Goal: Information Seeking & Learning: Learn about a topic

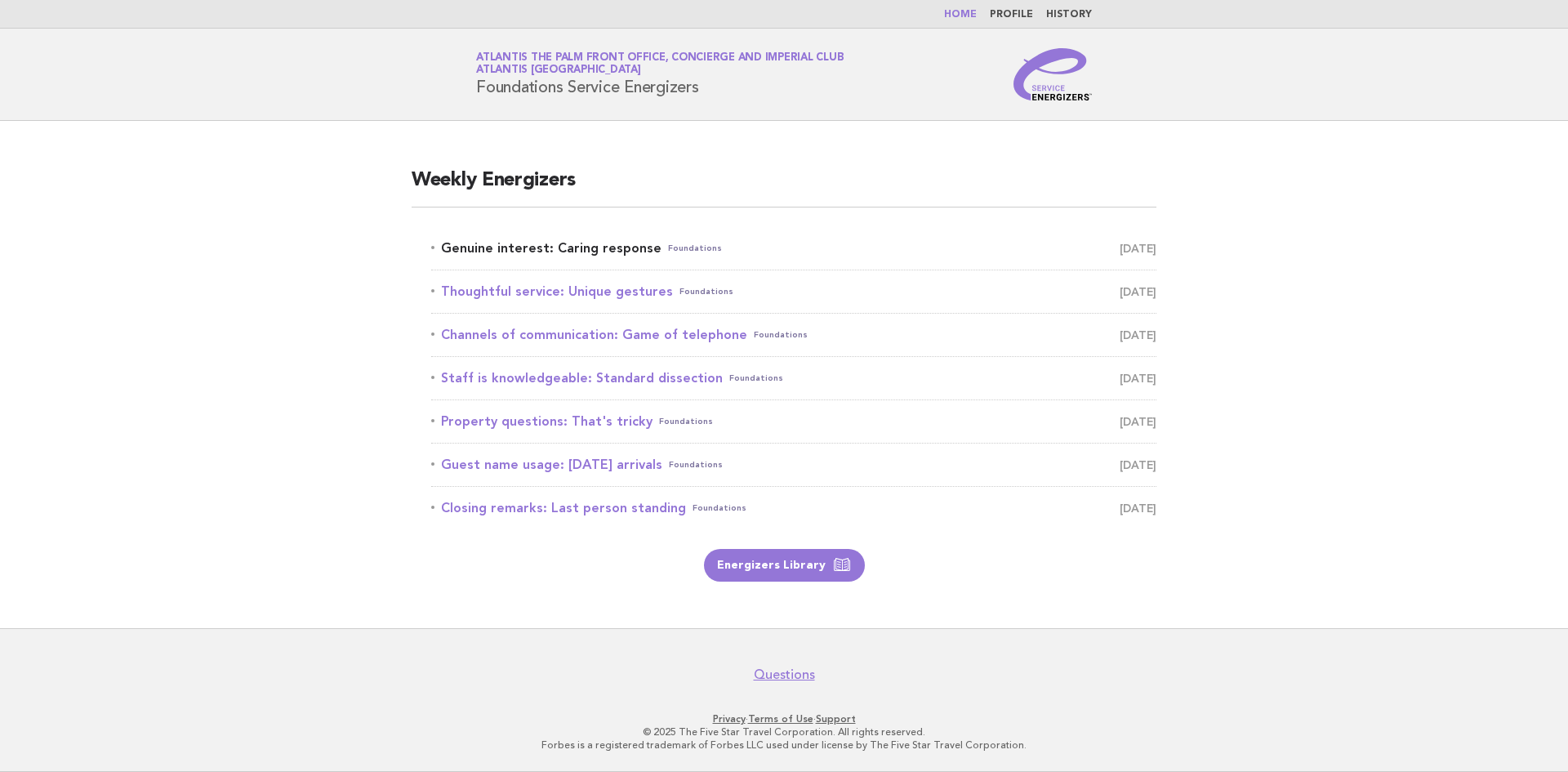
click at [593, 246] on link "Genuine interest: Caring response Foundations August 27" at bounding box center [794, 248] width 725 height 23
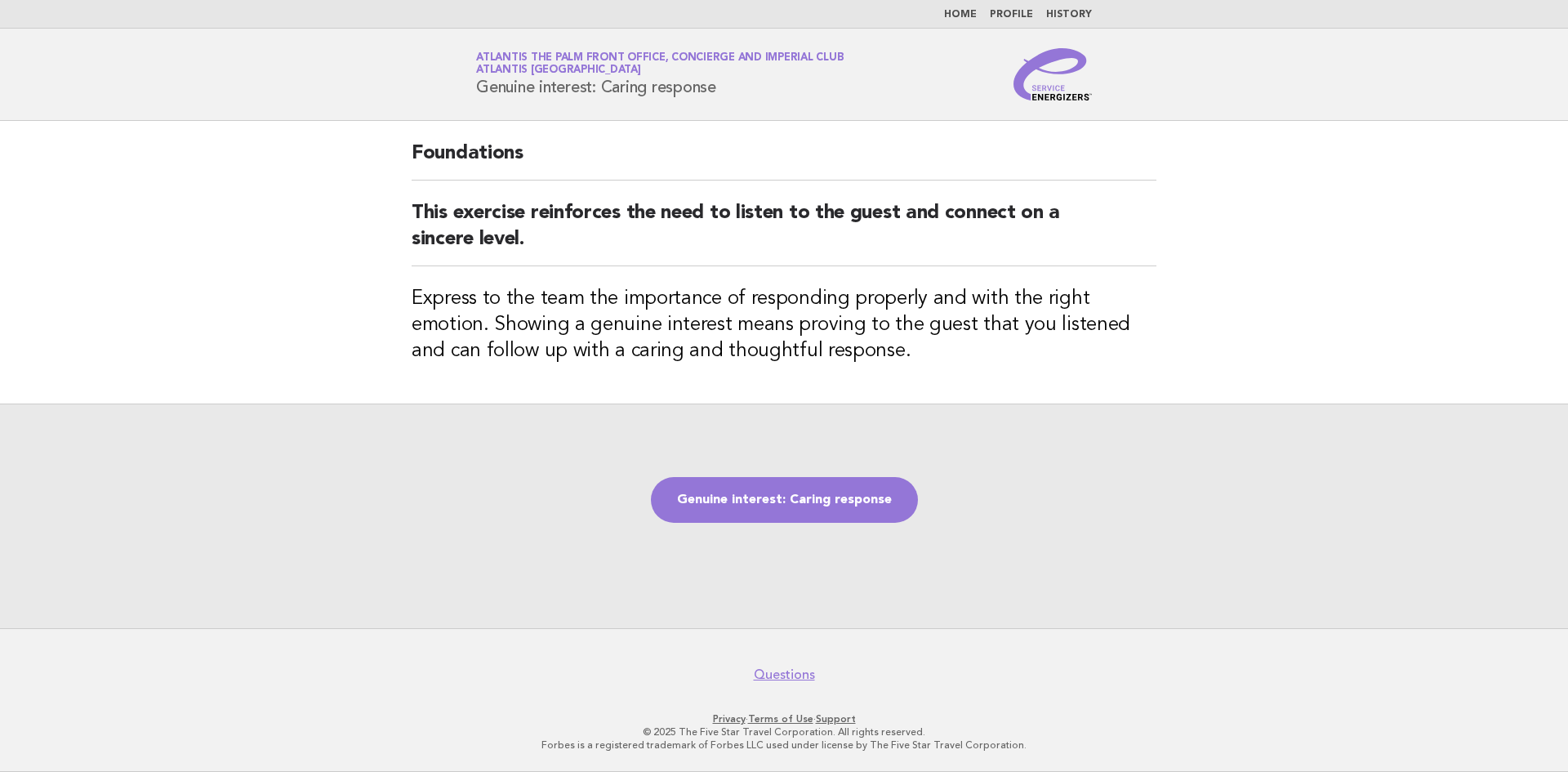
click at [740, 93] on h1 "Service Energizers Atlantis The Palm Front Office, Concierge and Imperial Club …" at bounding box center [660, 74] width 367 height 43
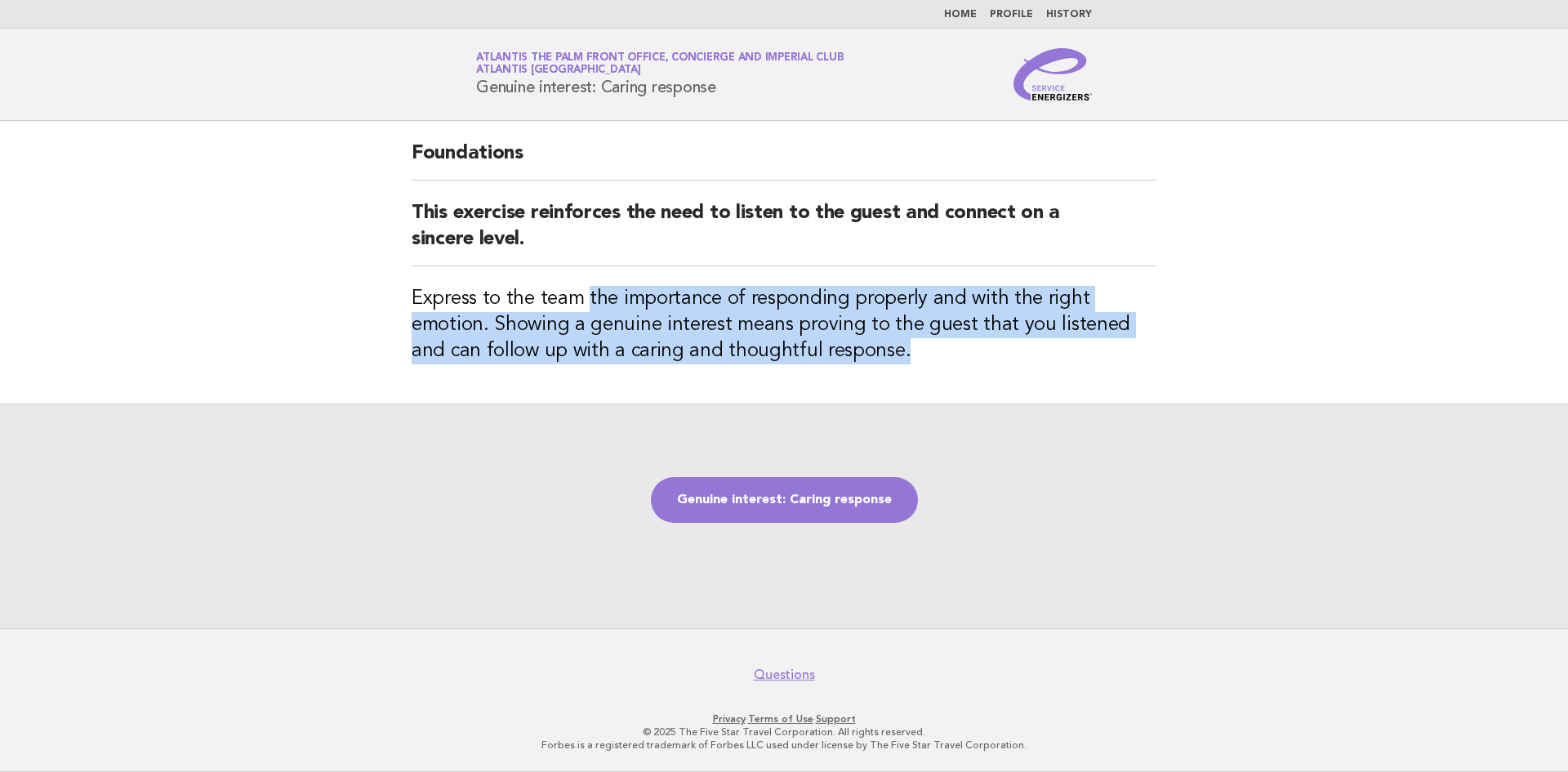
drag, startPoint x: 588, startPoint y: 302, endPoint x: 865, endPoint y: 350, distance: 281.1
click at [865, 350] on h3 "Express to the team the importance of responding properly and with the right em…" at bounding box center [784, 325] width 745 height 78
copy h3 "the importance of responding properly and with the right emotion. Showing a gen…"
drag, startPoint x: 539, startPoint y: 295, endPoint x: 835, endPoint y: 348, distance: 300.7
click at [835, 348] on h3 "Express to the team the importance of responding properly and with the right em…" at bounding box center [784, 325] width 745 height 78
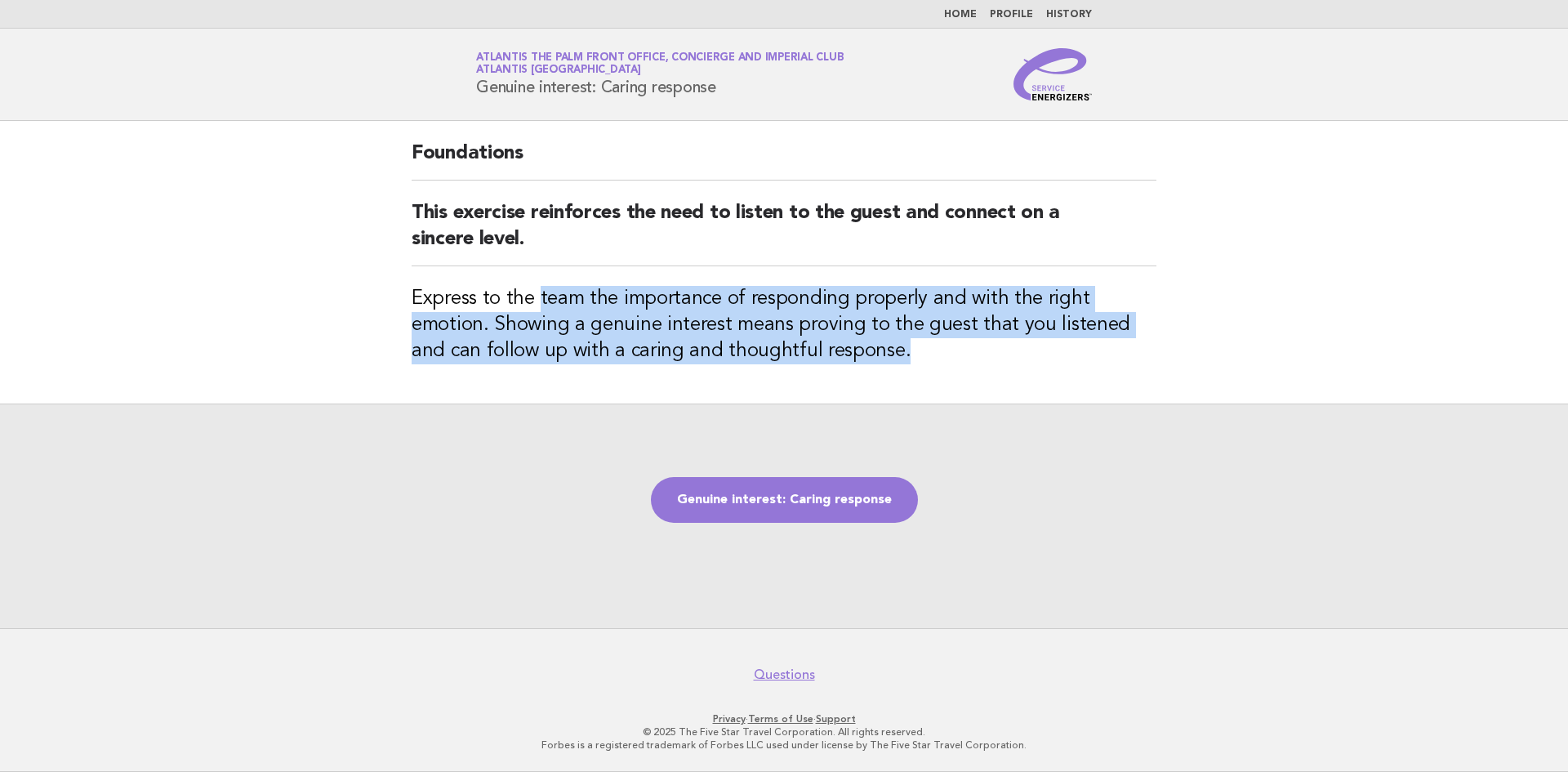
copy h3 "team the importance of responding properly and with the right emotion. Showing …"
click at [734, 492] on link "Genuine interest: Caring response" at bounding box center [784, 500] width 267 height 46
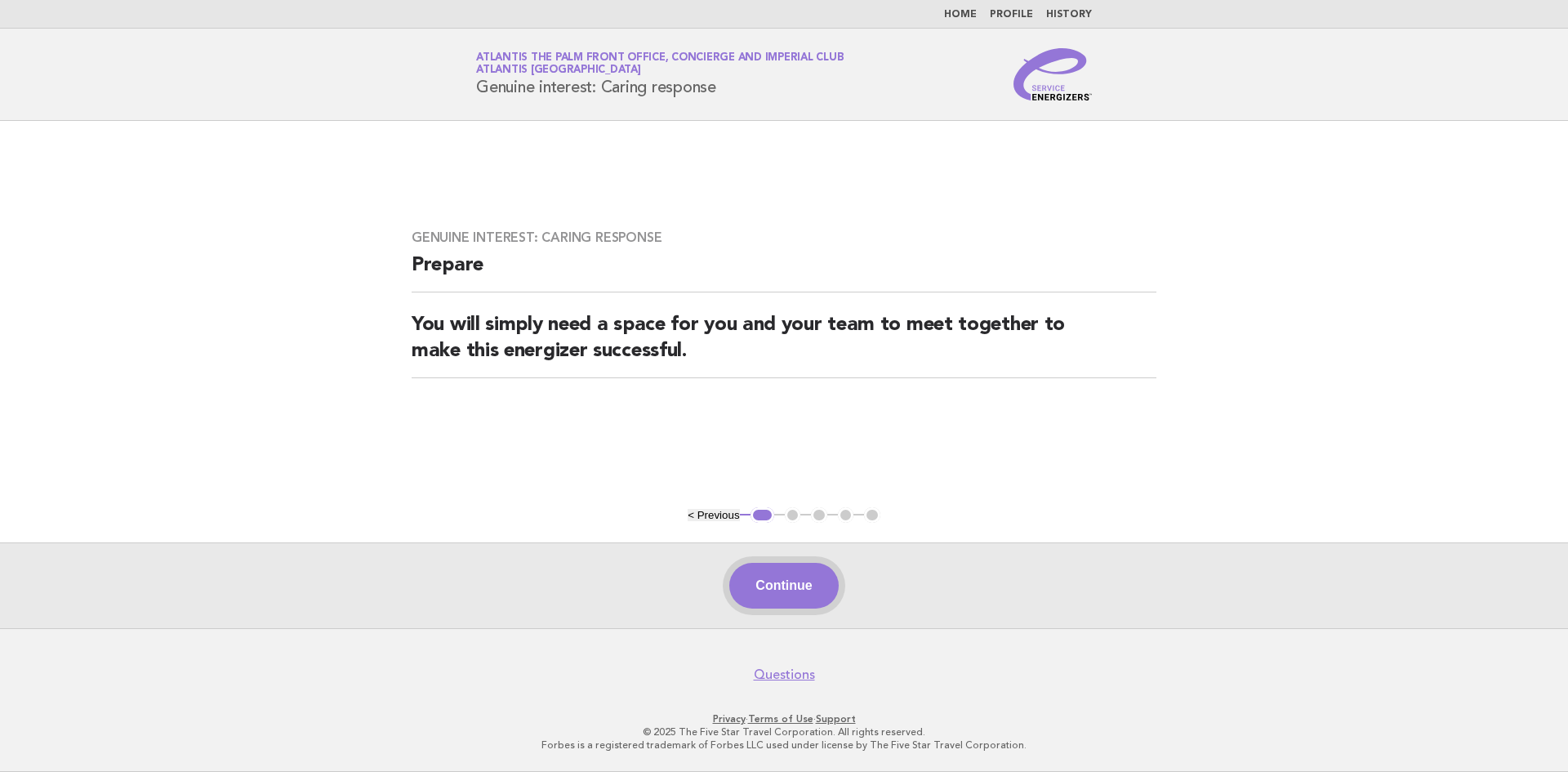
click at [758, 592] on button "Continue" at bounding box center [783, 586] width 109 height 46
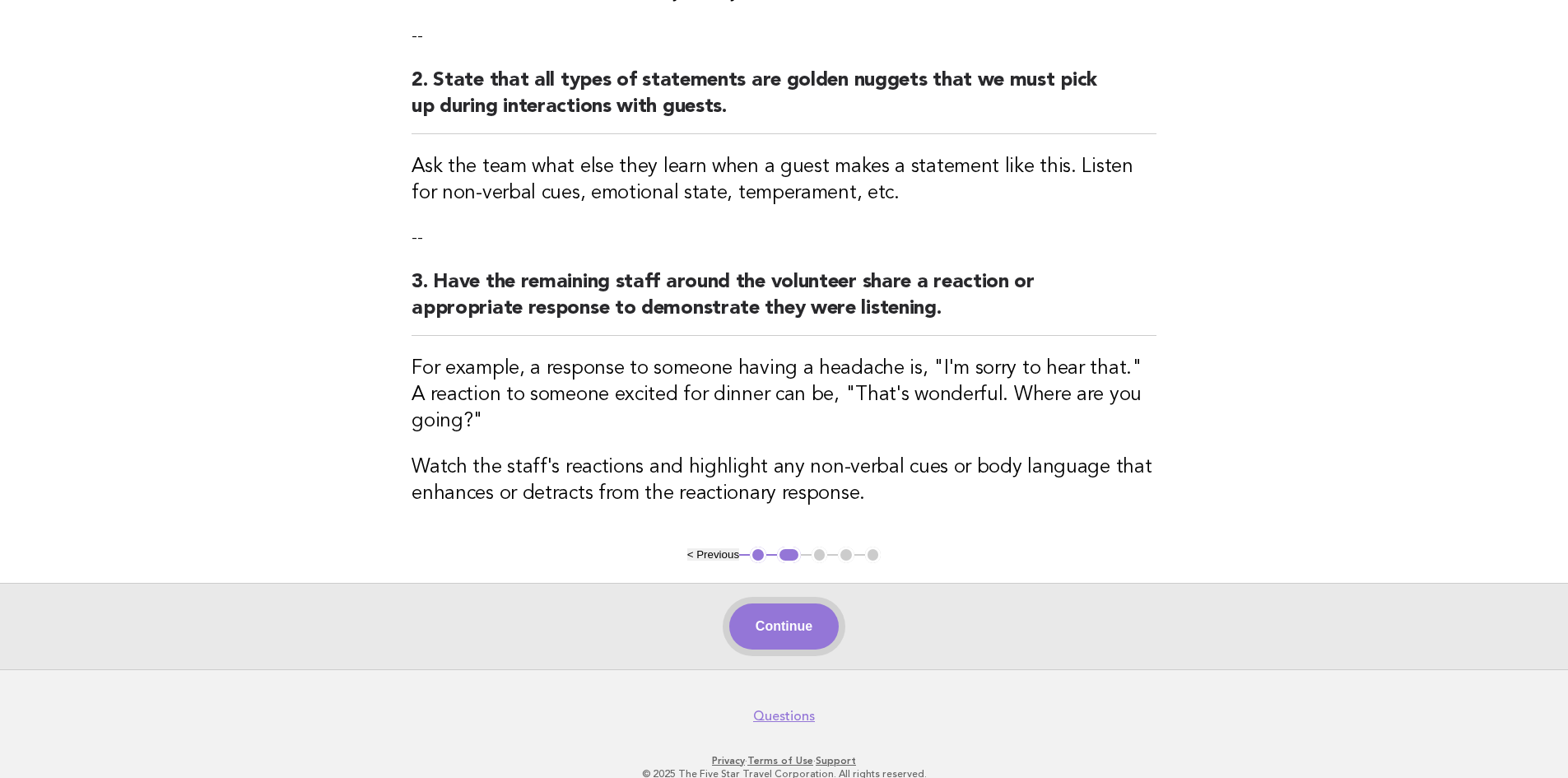
click at [784, 603] on button "Continue" at bounding box center [784, 626] width 110 height 46
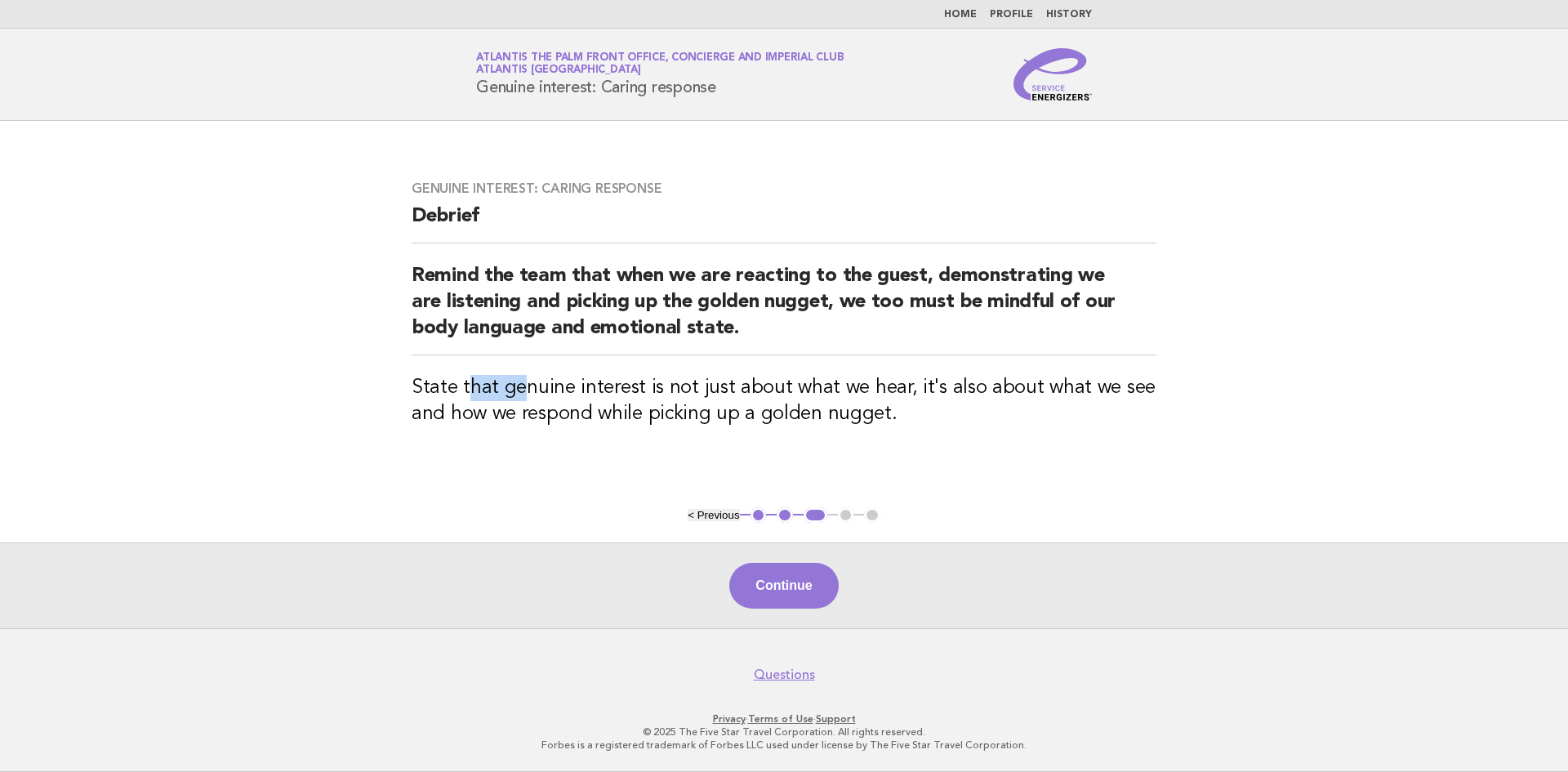
drag, startPoint x: 464, startPoint y: 389, endPoint x: 519, endPoint y: 393, distance: 55.1
click at [519, 393] on h3 "State that genuine interest is not just about what we hear, it's also about wha…" at bounding box center [784, 401] width 745 height 52
click at [484, 399] on h3 "State that genuine interest is not just about what we hear, it's also about wha…" at bounding box center [784, 401] width 745 height 52
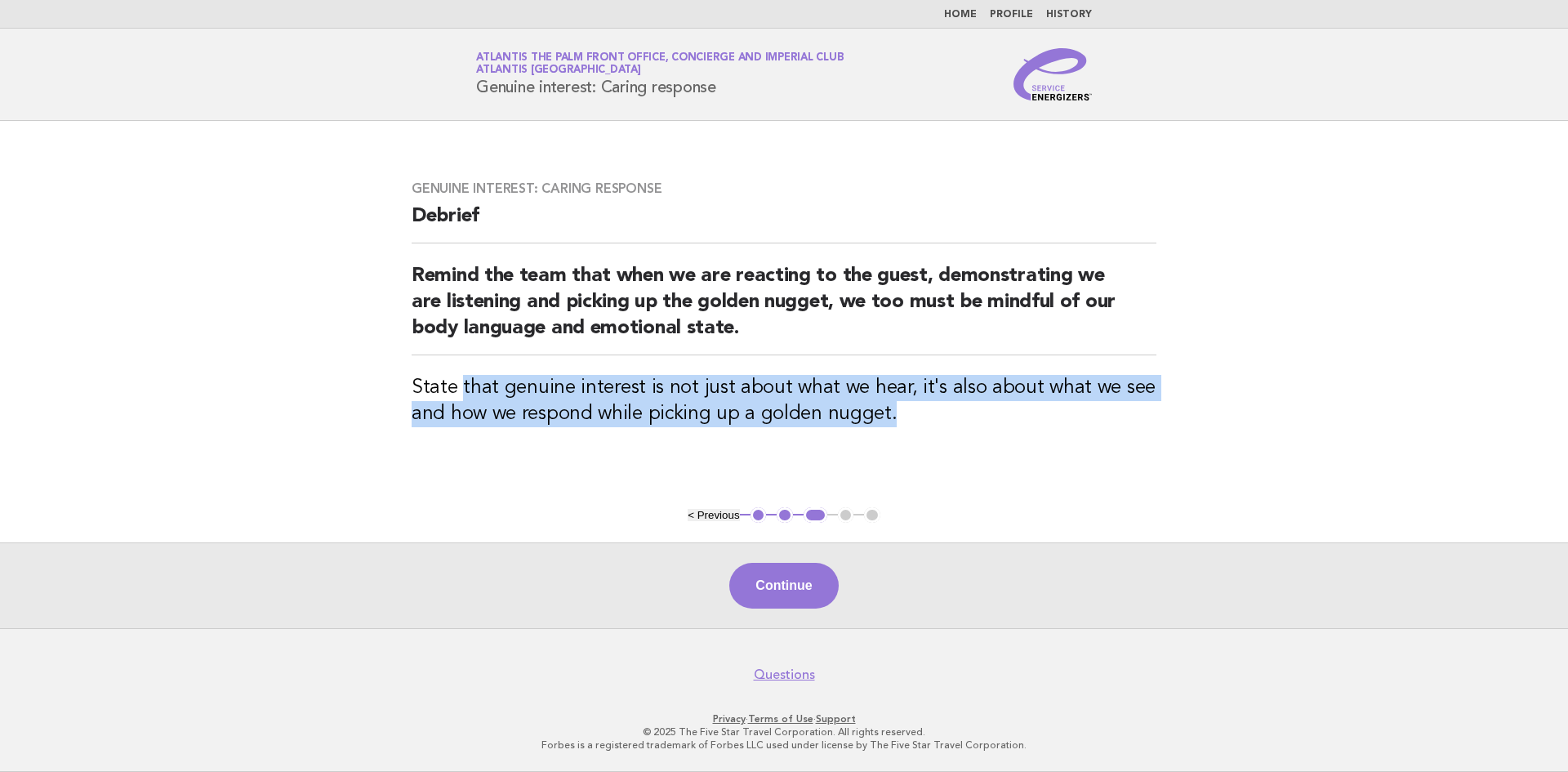
drag, startPoint x: 462, startPoint y: 393, endPoint x: 928, endPoint y: 407, distance: 466.2
click at [928, 407] on h3 "State that genuine interest is not just about what we hear, it's also about wha…" at bounding box center [784, 401] width 745 height 52
copy h3 "that genuine interest is not just about what we hear, it's also about what we s…"
click at [739, 578] on button "Continue" at bounding box center [783, 586] width 109 height 46
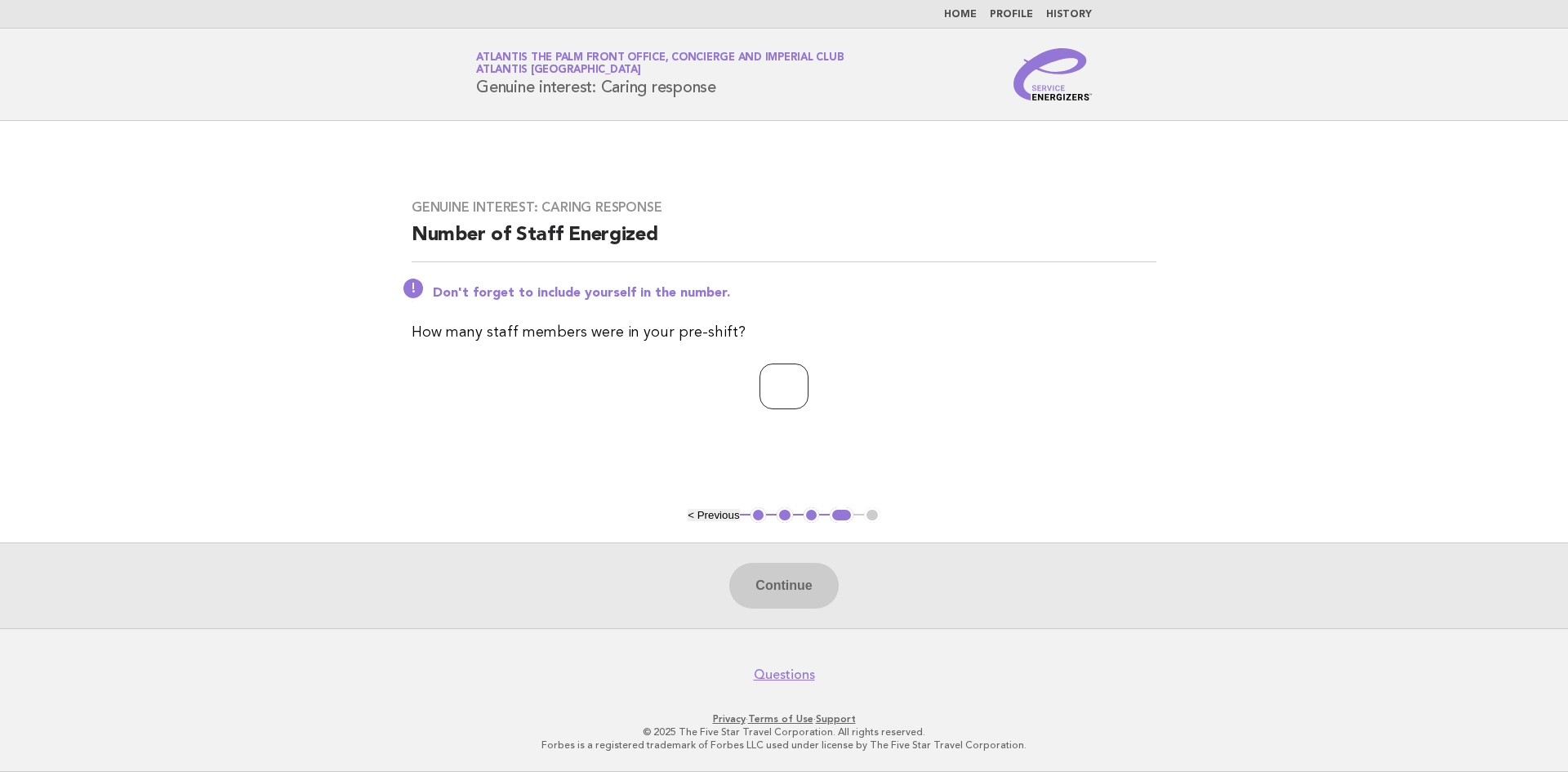
click at [774, 395] on input "number" at bounding box center [784, 386] width 49 height 46
type input "*"
click at [772, 583] on button "Continue" at bounding box center [783, 586] width 109 height 46
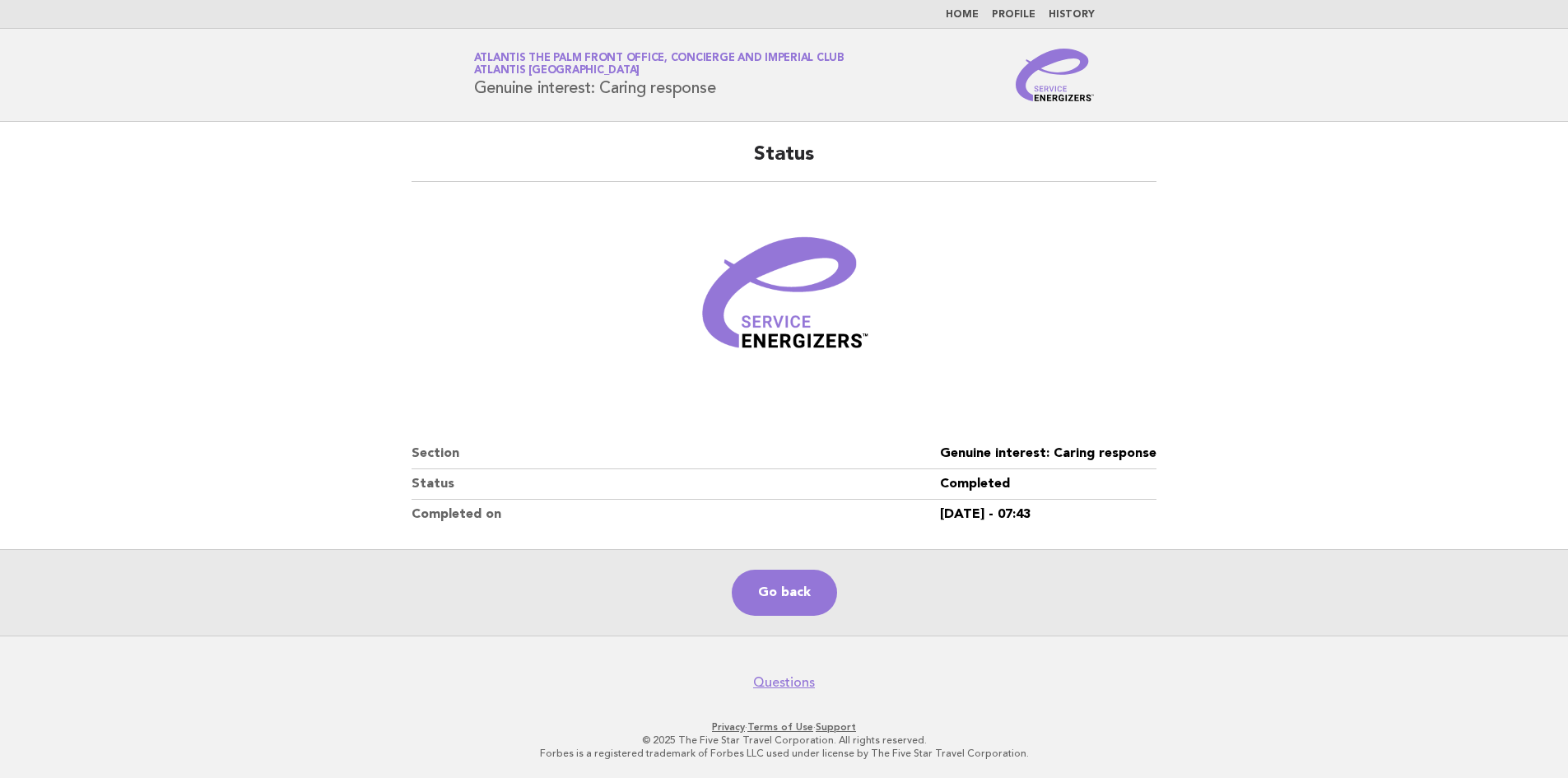
click at [1422, 439] on main "Status Section Genuine interest: Caring response Status Completed Completed on …" at bounding box center [784, 379] width 1568 height 514
